Goal: Task Accomplishment & Management: Manage account settings

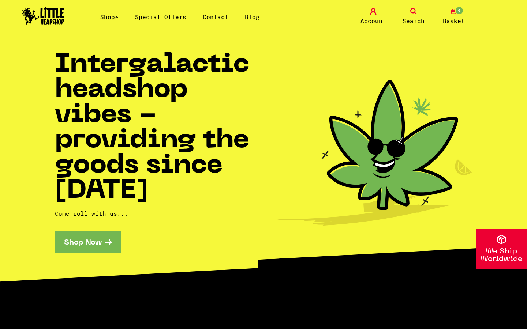
scroll to position [1327, 0]
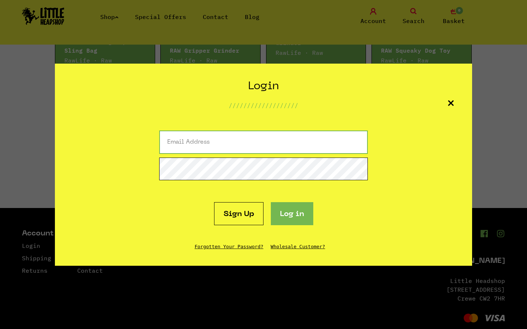
click at [264, 142] on input "email" at bounding box center [263, 142] width 209 height 23
type input "weston28@banlamail.com"
click at [271, 202] on button "Log in" at bounding box center [292, 213] width 42 height 23
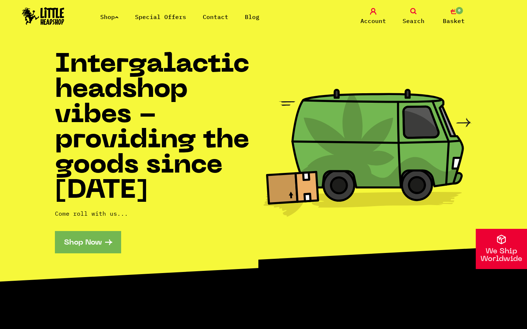
scroll to position [1327, 0]
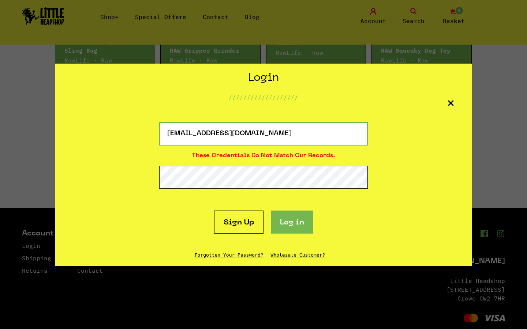
click at [264, 134] on input "weston28@banlamail.com" at bounding box center [263, 133] width 209 height 23
type input "w"
type input "weston28@banlamail.com"
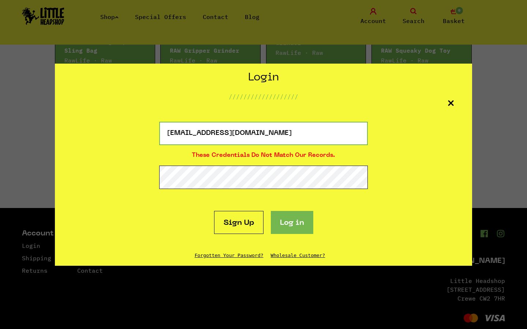
click at [271, 211] on button "Log in" at bounding box center [292, 222] width 42 height 23
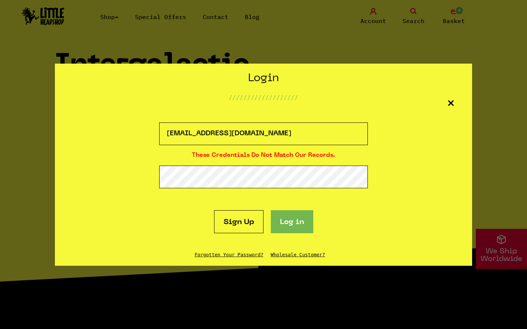
scroll to position [1327, 0]
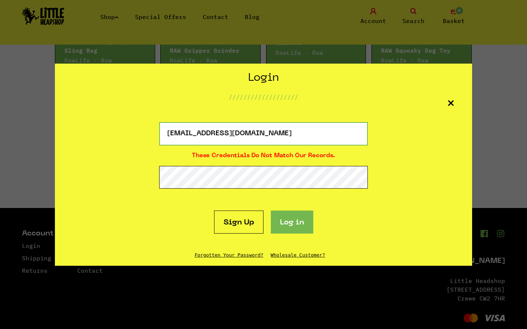
click at [264, 134] on input "[EMAIL_ADDRESS][DOMAIN_NAME]" at bounding box center [263, 133] width 209 height 23
type input "w"
type input "isobel72@hotmail.com"
click at [271, 211] on button "Log in" at bounding box center [292, 222] width 42 height 23
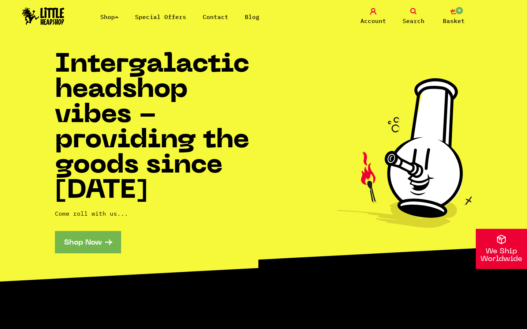
scroll to position [1327, 0]
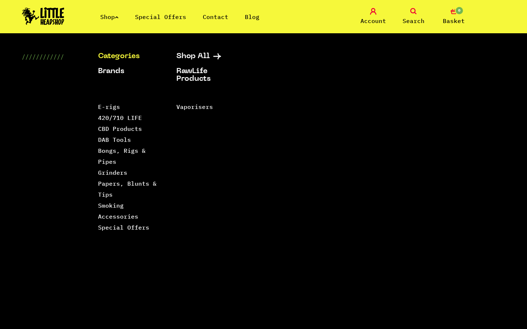
scroll to position [1327, 0]
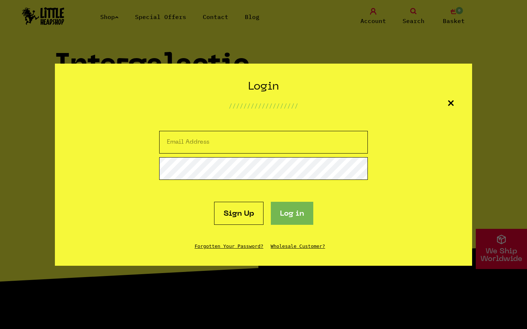
scroll to position [1327, 0]
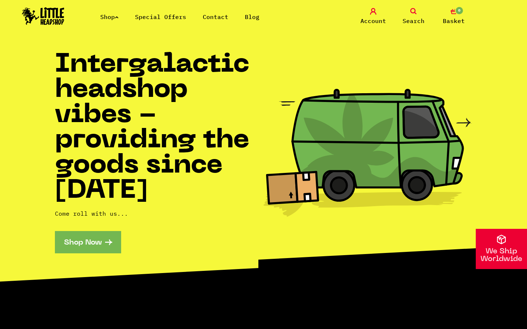
scroll to position [1327, 0]
